Goal: Transaction & Acquisition: Purchase product/service

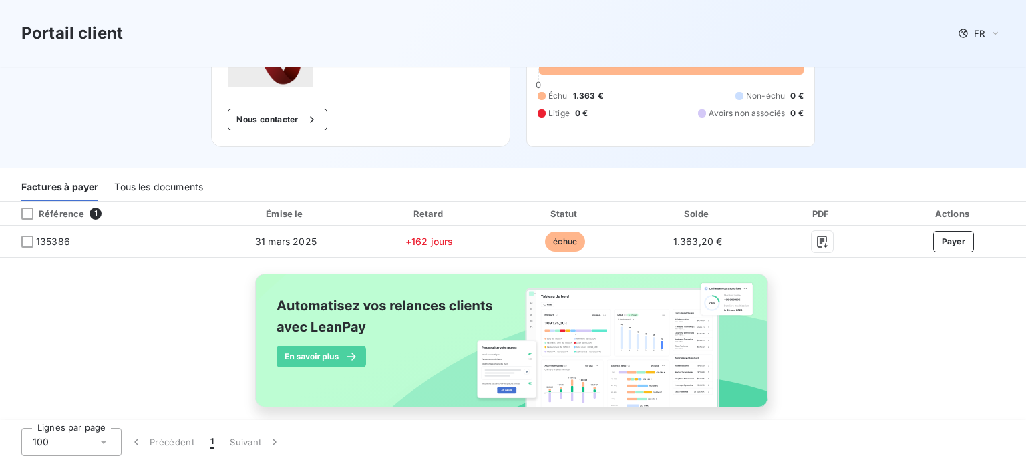
scroll to position [91, 0]
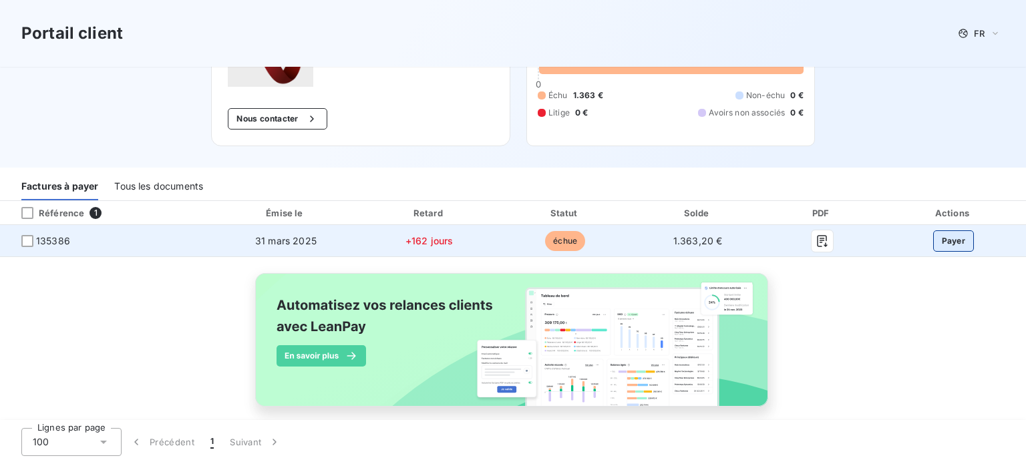
click at [935, 244] on button "Payer" at bounding box center [953, 240] width 41 height 21
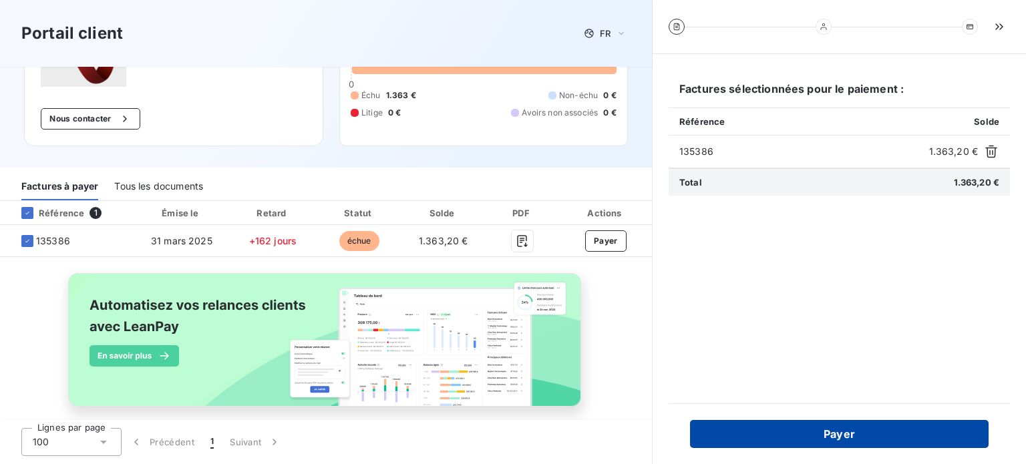
click at [835, 437] on button "Payer" at bounding box center [839, 434] width 299 height 28
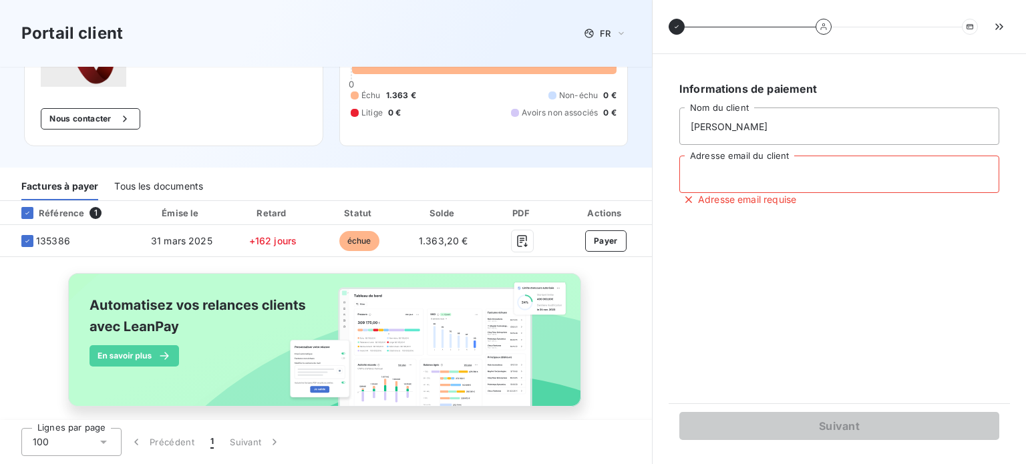
click at [746, 183] on input "Adresse email du client" at bounding box center [839, 174] width 320 height 37
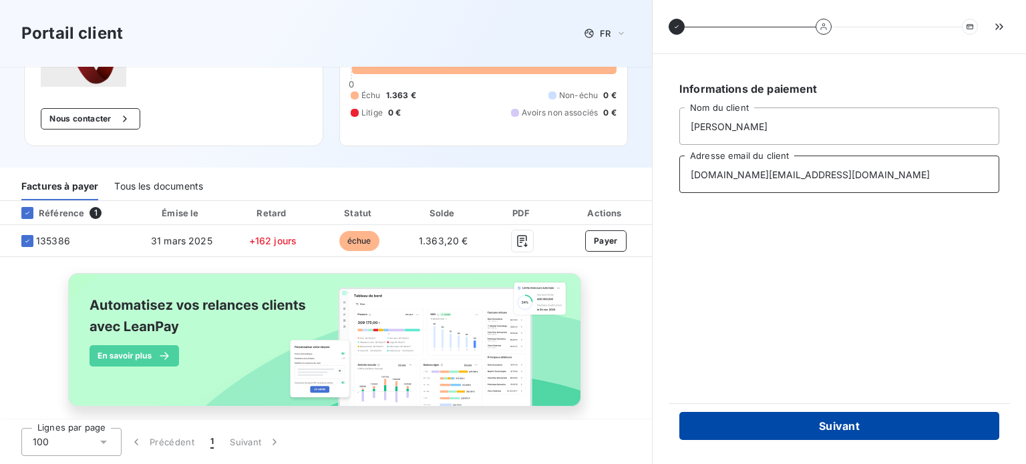
type input "[DOMAIN_NAME][EMAIL_ADDRESS][DOMAIN_NAME]"
click at [882, 424] on button "Suivant" at bounding box center [839, 426] width 320 height 28
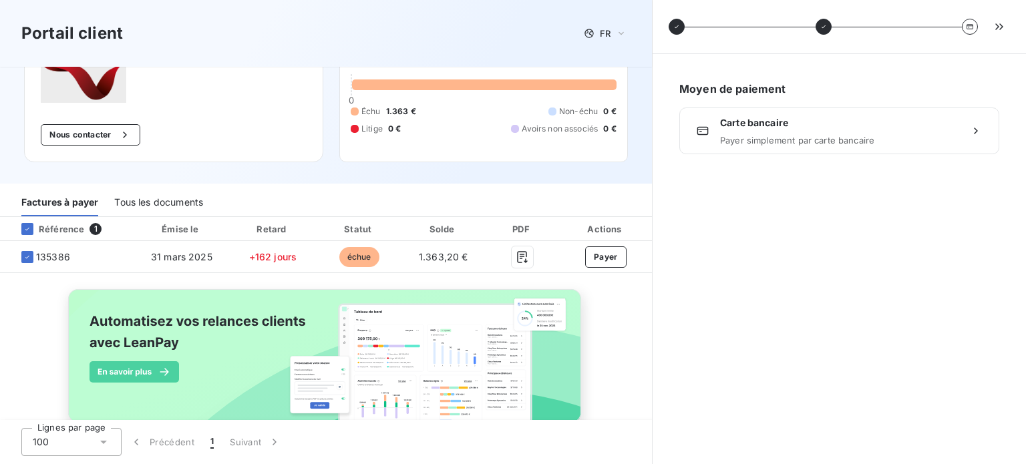
scroll to position [75, 0]
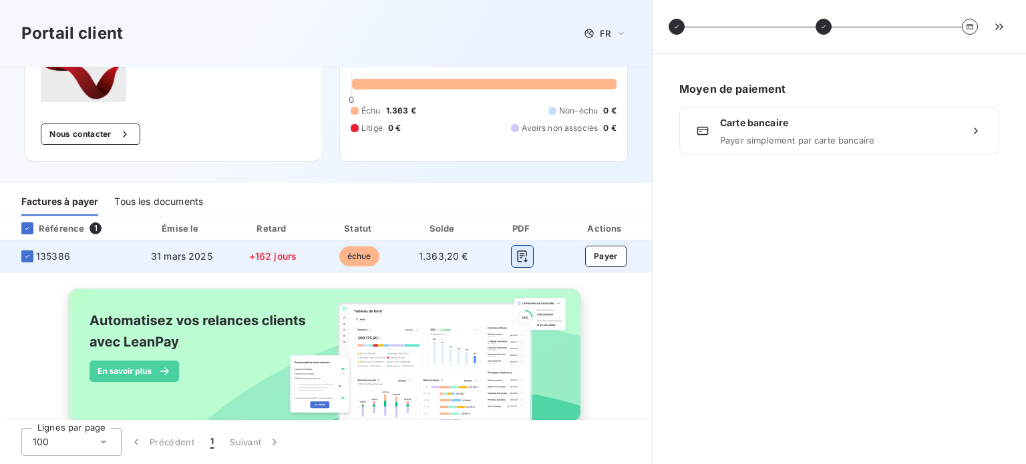
click at [512, 264] on button "button" at bounding box center [522, 256] width 21 height 21
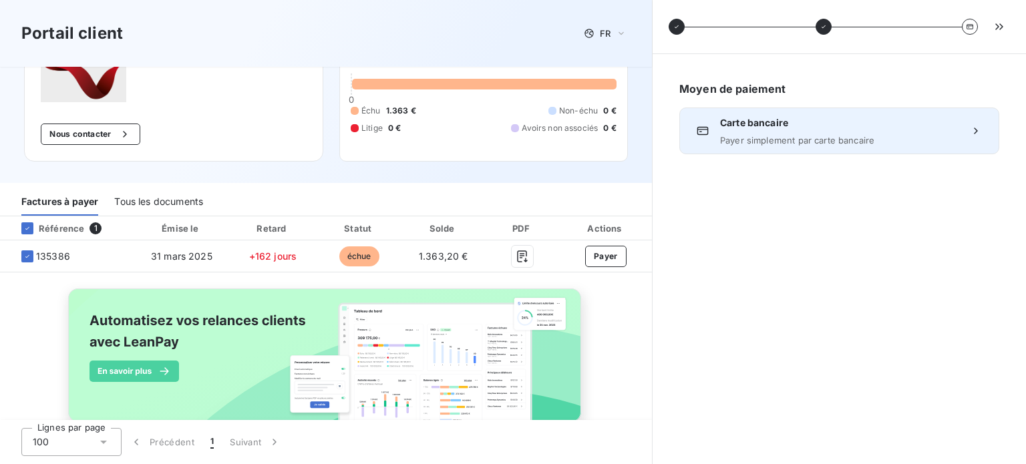
click at [962, 130] on div "Carte bancaire Payer simplement par carte bancaire" at bounding box center [839, 131] width 320 height 47
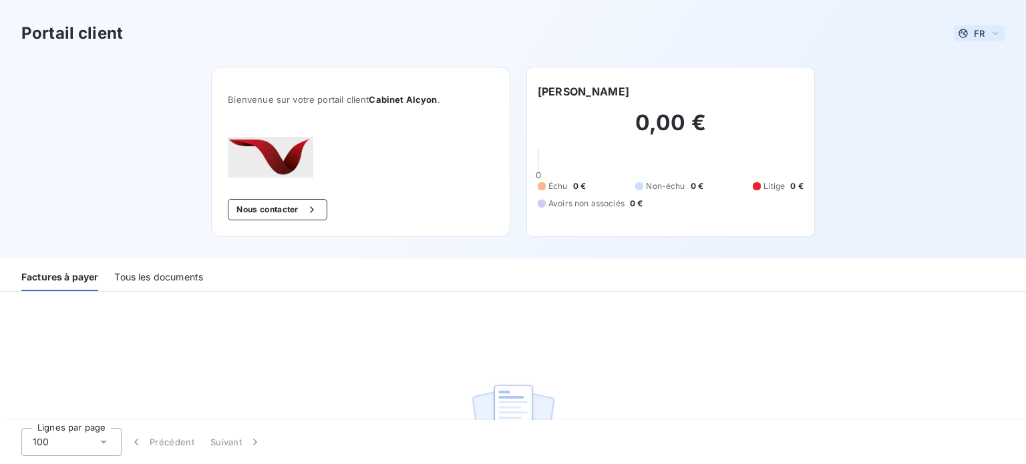
click at [990, 31] on icon at bounding box center [995, 33] width 11 height 13
click at [876, 47] on div "Portail client FR Français Anglais" at bounding box center [513, 33] width 1026 height 67
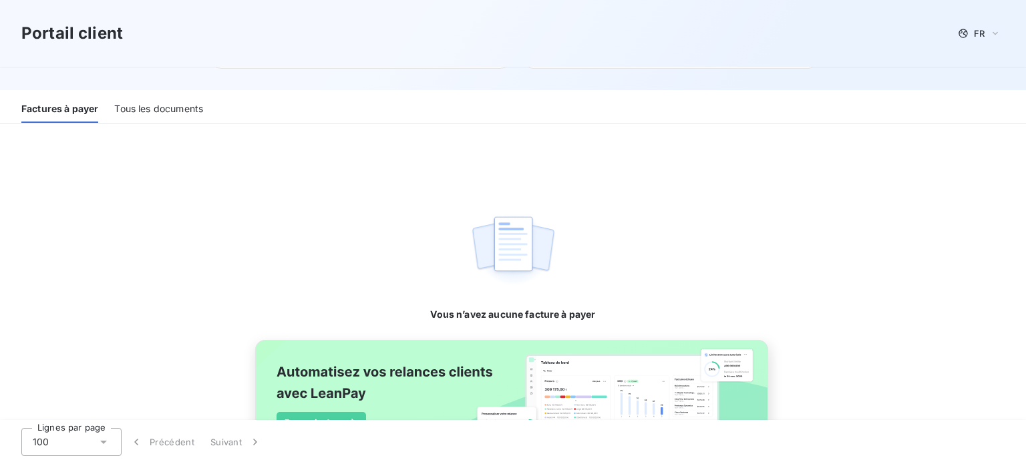
scroll to position [250, 0]
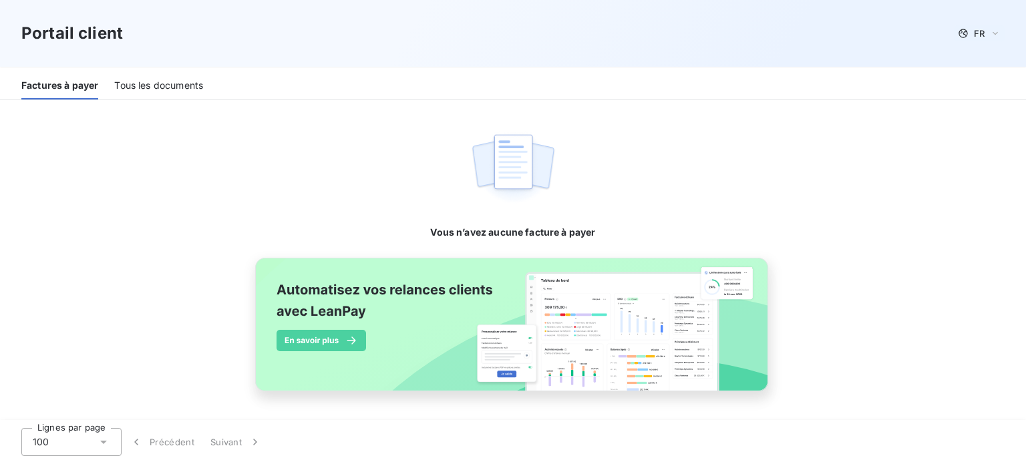
click at [129, 97] on div "Tous les documents" at bounding box center [158, 86] width 89 height 28
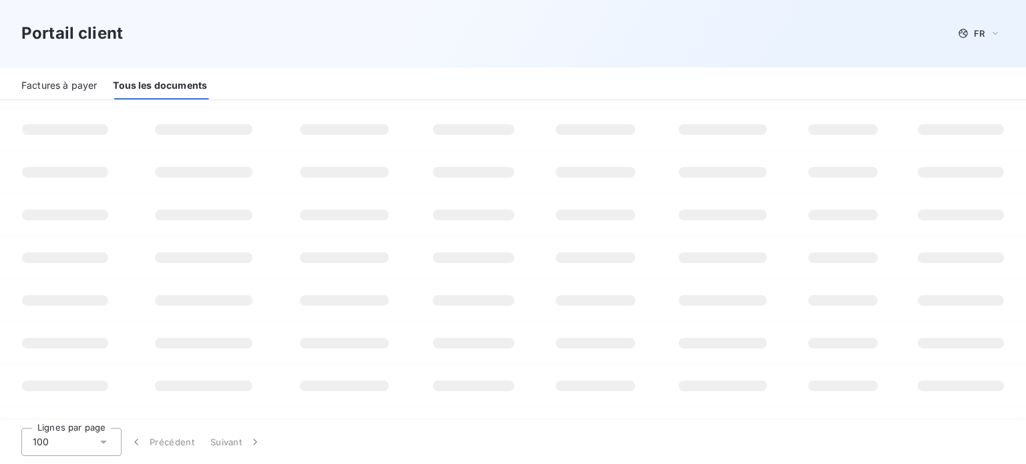
scroll to position [171, 0]
